Goal: Task Accomplishment & Management: Complete application form

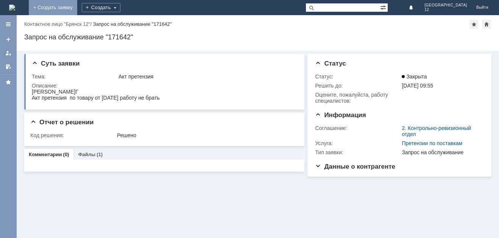
click at [77, 5] on link "+ Создать заявку" at bounding box center [53, 7] width 48 height 15
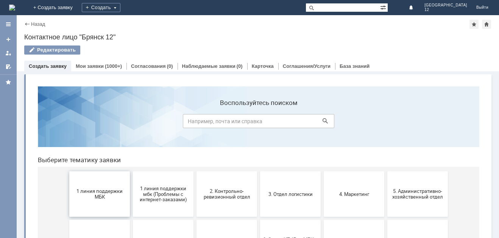
click at [97, 192] on span "1 линия поддержки МБК" at bounding box center [100, 193] width 56 height 11
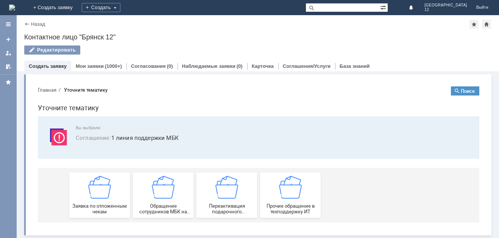
click at [97, 192] on img at bounding box center [99, 187] width 23 height 23
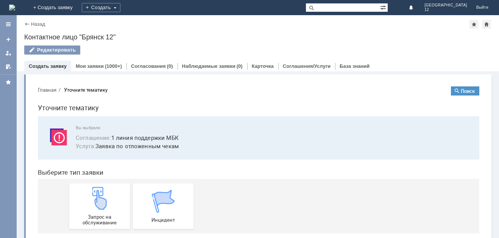
click at [97, 192] on img at bounding box center [99, 198] width 23 height 23
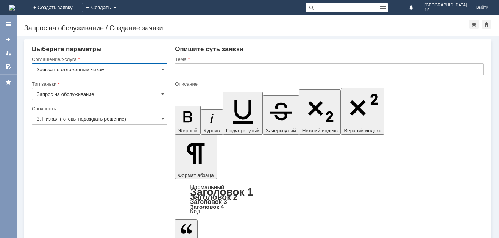
click at [182, 66] on input "text" at bounding box center [329, 69] width 309 height 12
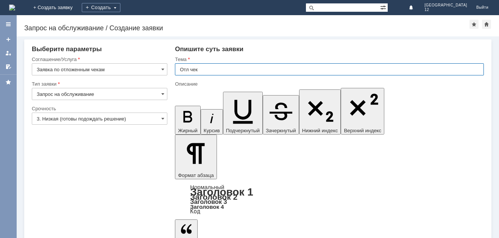
type input "Отл чек"
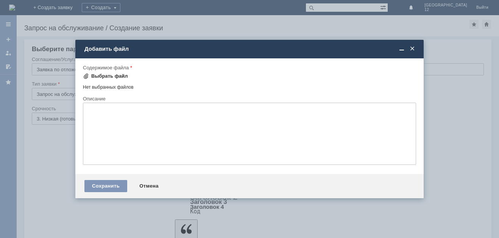
click at [97, 75] on div "Выбрать файл" at bounding box center [109, 76] width 37 height 6
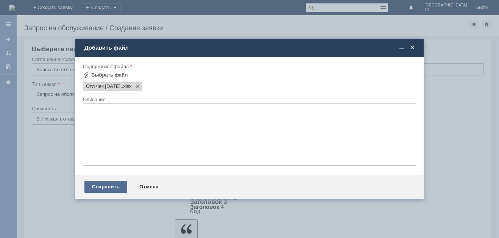
click at [92, 189] on div "Сохранить" at bounding box center [105, 187] width 43 height 12
